Goal: Navigation & Orientation: Find specific page/section

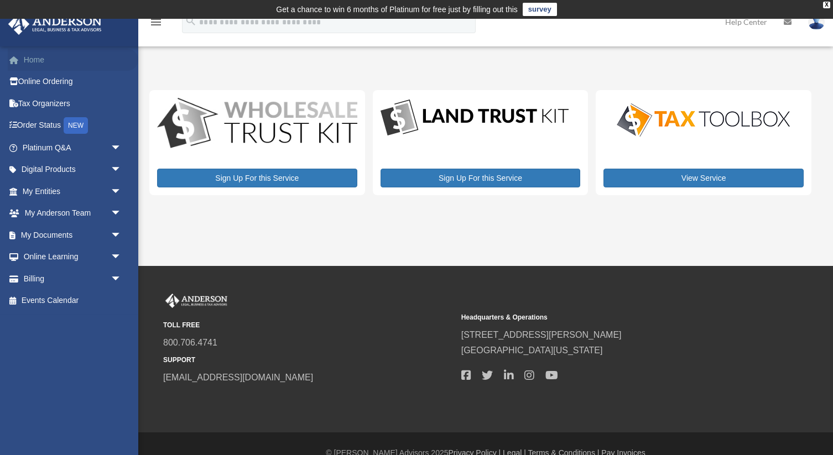
click at [38, 58] on link "Home" at bounding box center [73, 60] width 131 height 22
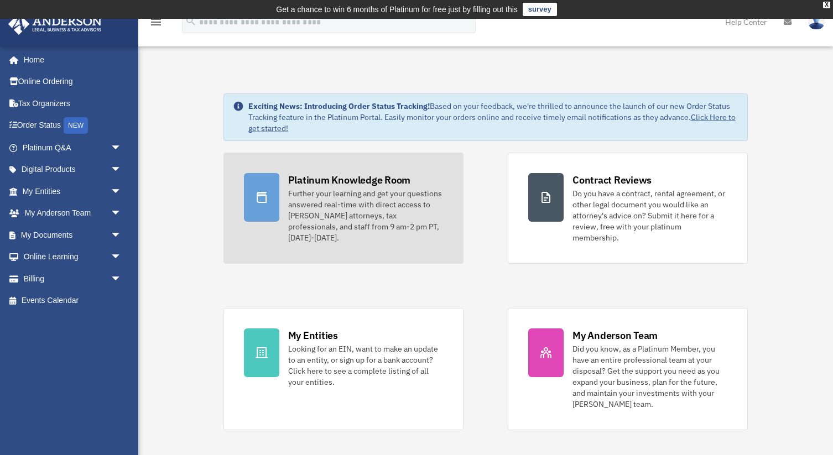
click at [320, 199] on div "Further your learning and get your questions answered real-time with direct acc…" at bounding box center [365, 215] width 155 height 55
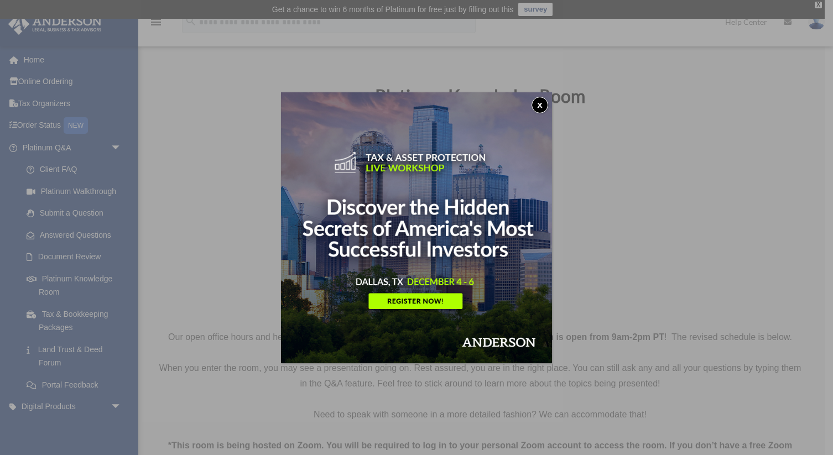
click at [539, 105] on button "x" at bounding box center [540, 105] width 17 height 17
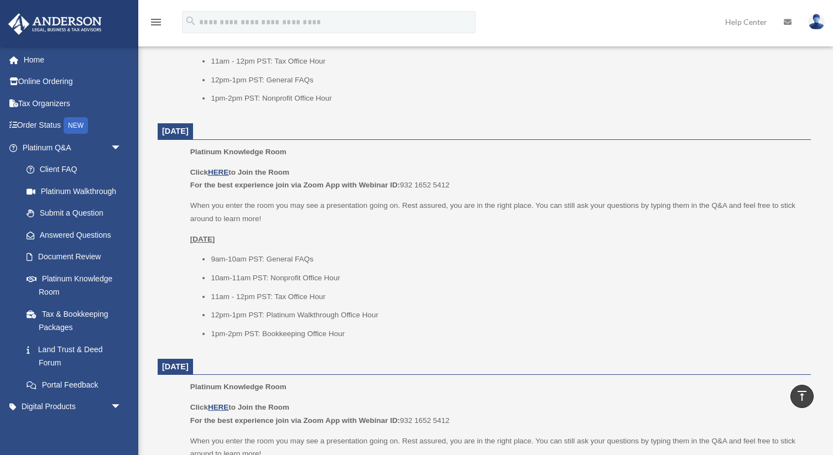
scroll to position [874, 0]
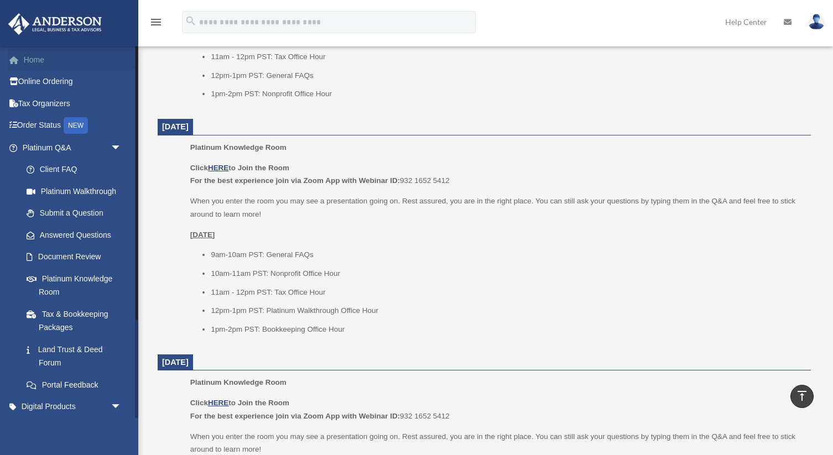
click at [35, 54] on link "Home" at bounding box center [73, 60] width 131 height 22
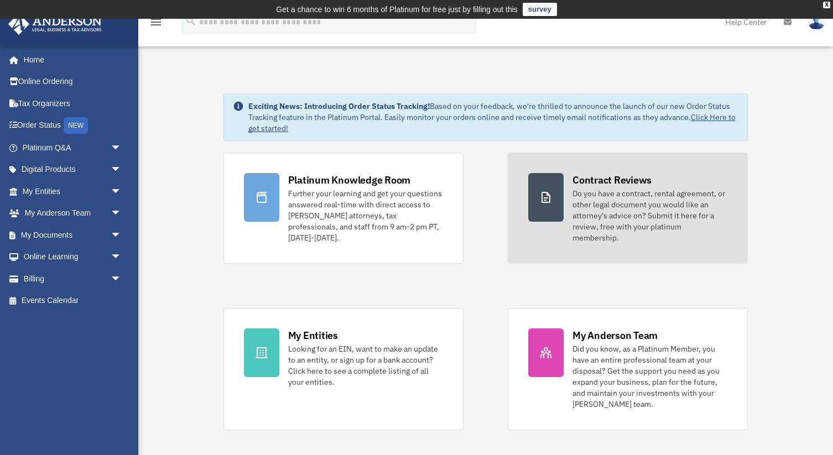
click at [633, 202] on div "Do you have a contract, rental agreement, or other legal document you would lik…" at bounding box center [649, 215] width 155 height 55
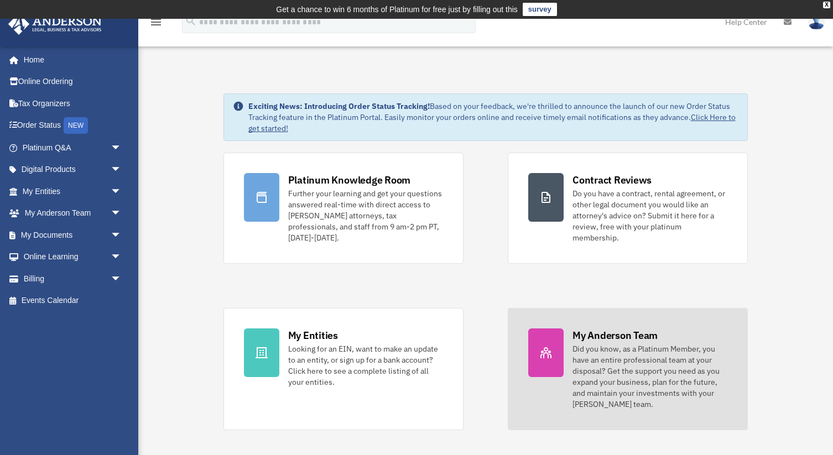
click at [627, 343] on div "Did you know, as a Platinum Member, you have an entire professional team at you…" at bounding box center [649, 376] width 155 height 66
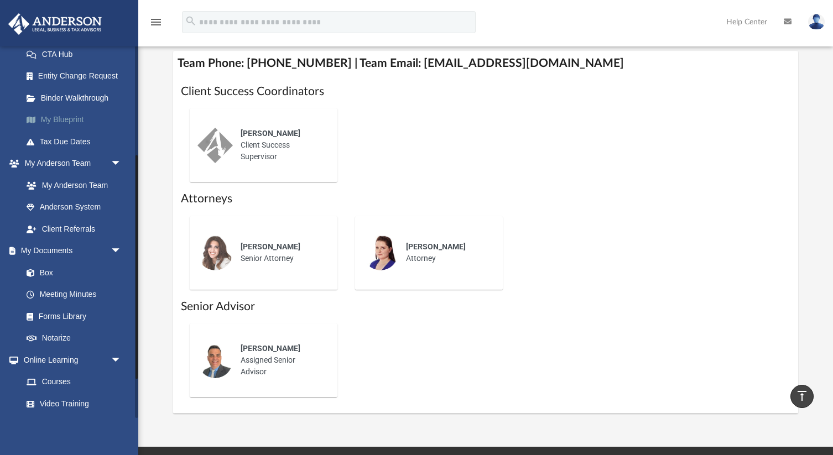
scroll to position [246, 0]
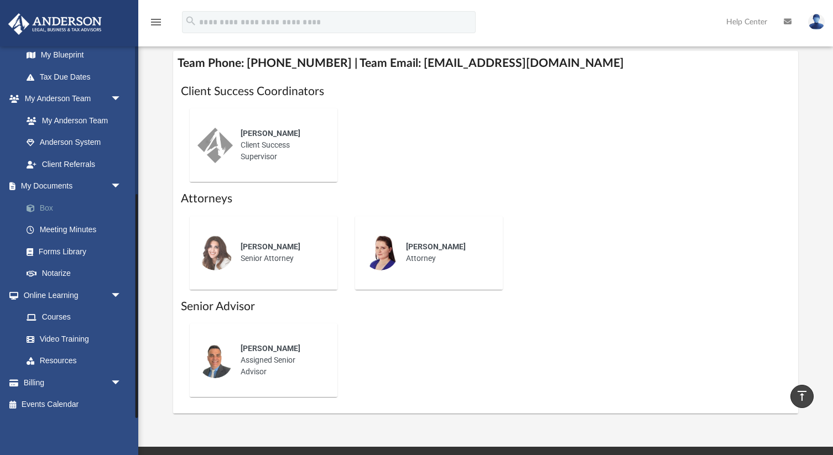
click at [42, 208] on link "Box" at bounding box center [76, 208] width 123 height 22
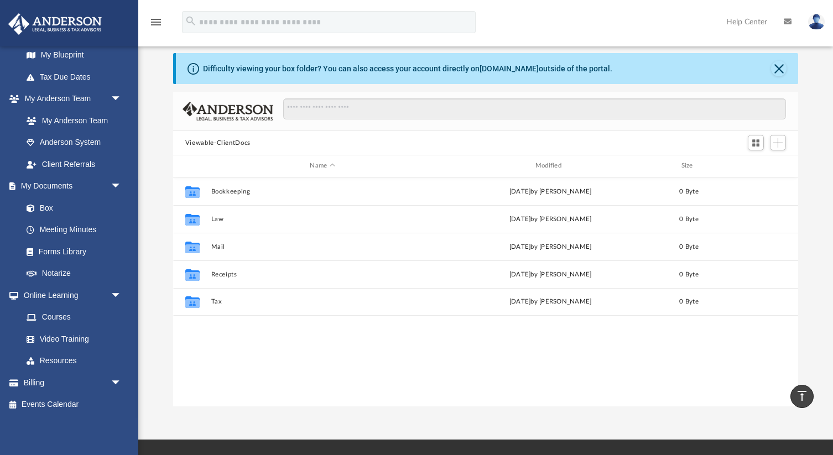
scroll to position [28, 0]
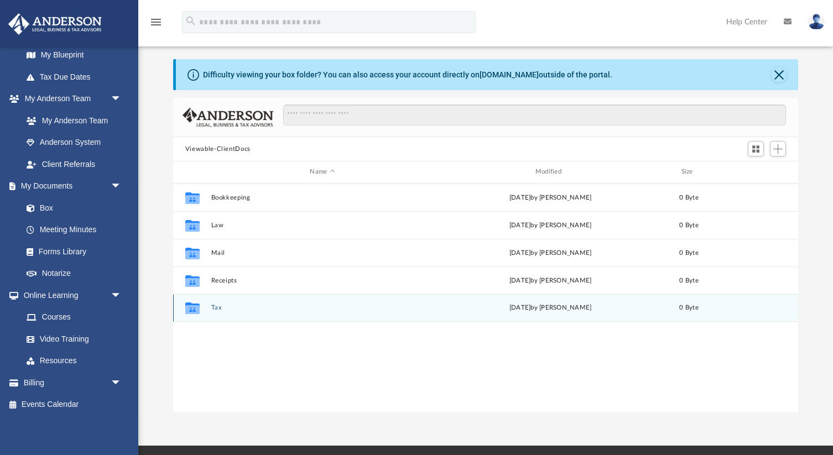
click at [218, 308] on button "Tax" at bounding box center [322, 307] width 223 height 7
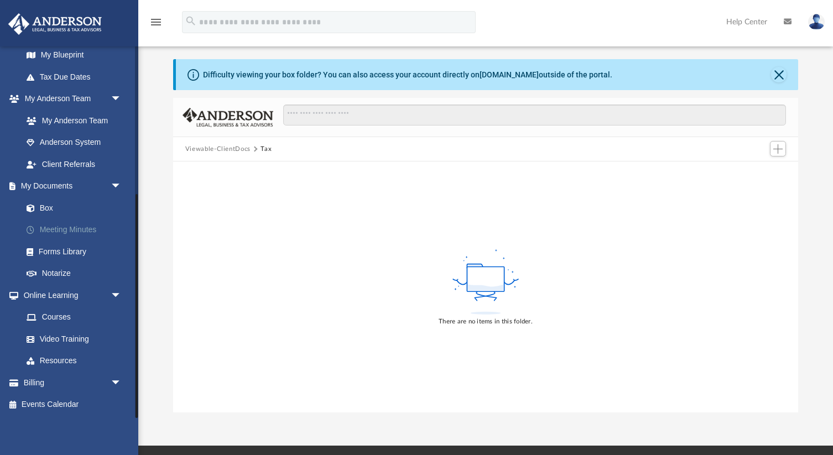
click at [61, 233] on link "Meeting Minutes" at bounding box center [76, 230] width 123 height 22
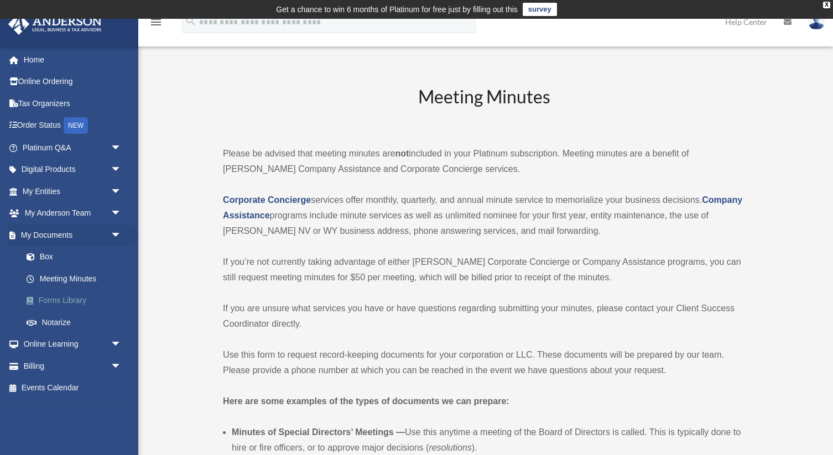
click at [65, 296] on link "Forms Library" at bounding box center [76, 301] width 123 height 22
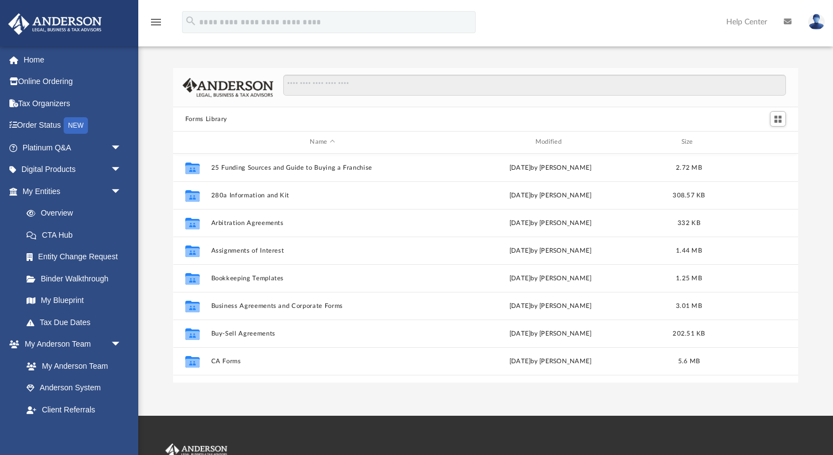
scroll to position [251, 625]
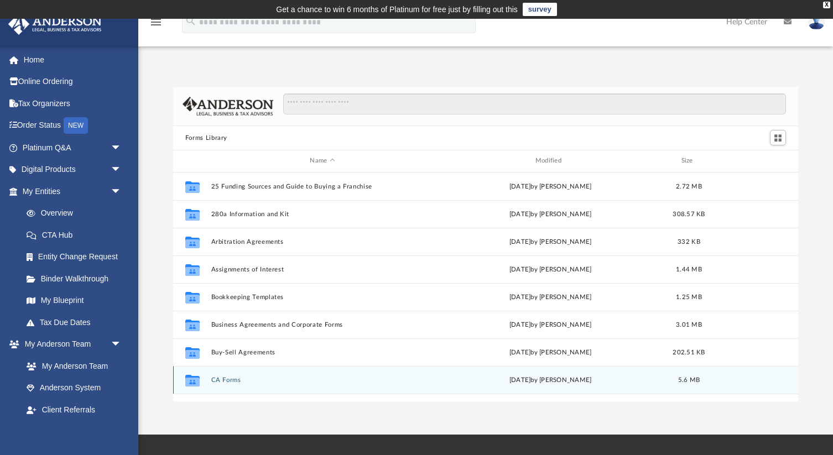
click at [223, 377] on button "CA Forms" at bounding box center [322, 380] width 223 height 7
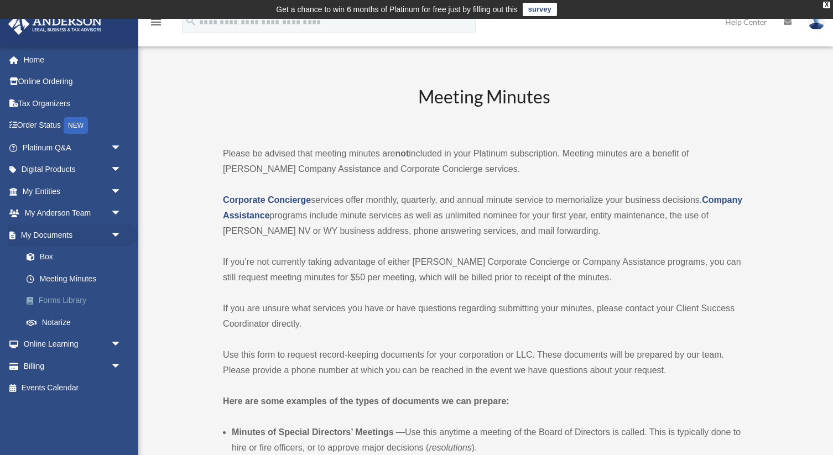
click at [60, 300] on link "Forms Library" at bounding box center [76, 301] width 123 height 22
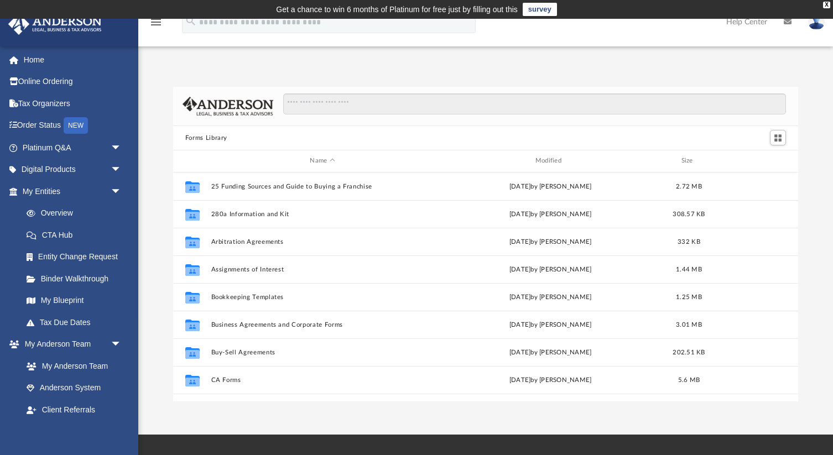
click at [821, 28] on link at bounding box center [816, 21] width 33 height 49
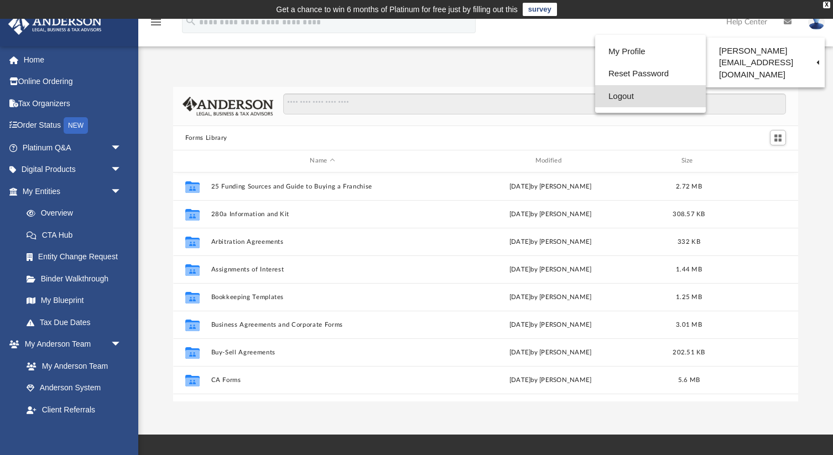
click at [622, 93] on link "Logout" at bounding box center [650, 96] width 111 height 23
